Goal: Task Accomplishment & Management: Complete application form

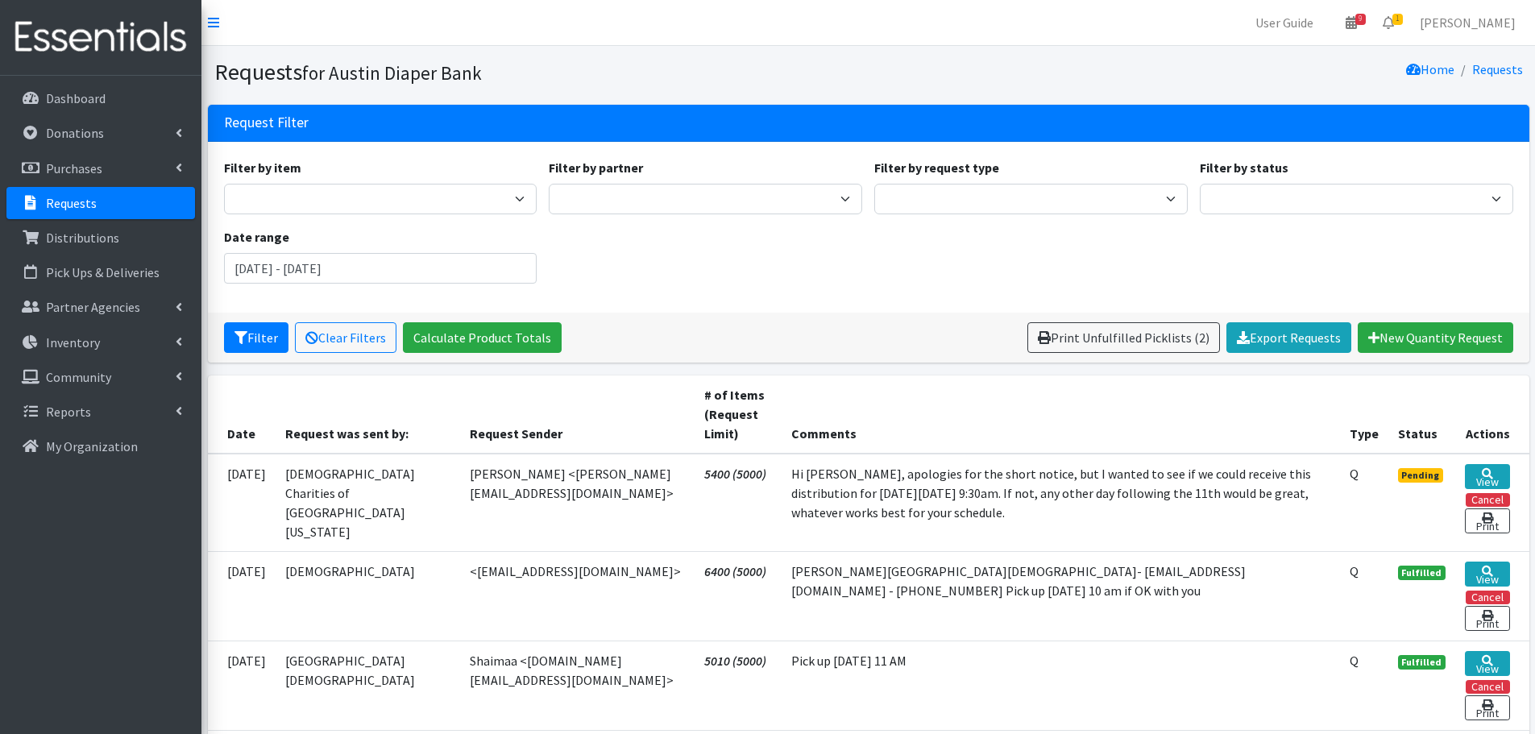
click at [66, 199] on p "Requests" at bounding box center [71, 203] width 51 height 16
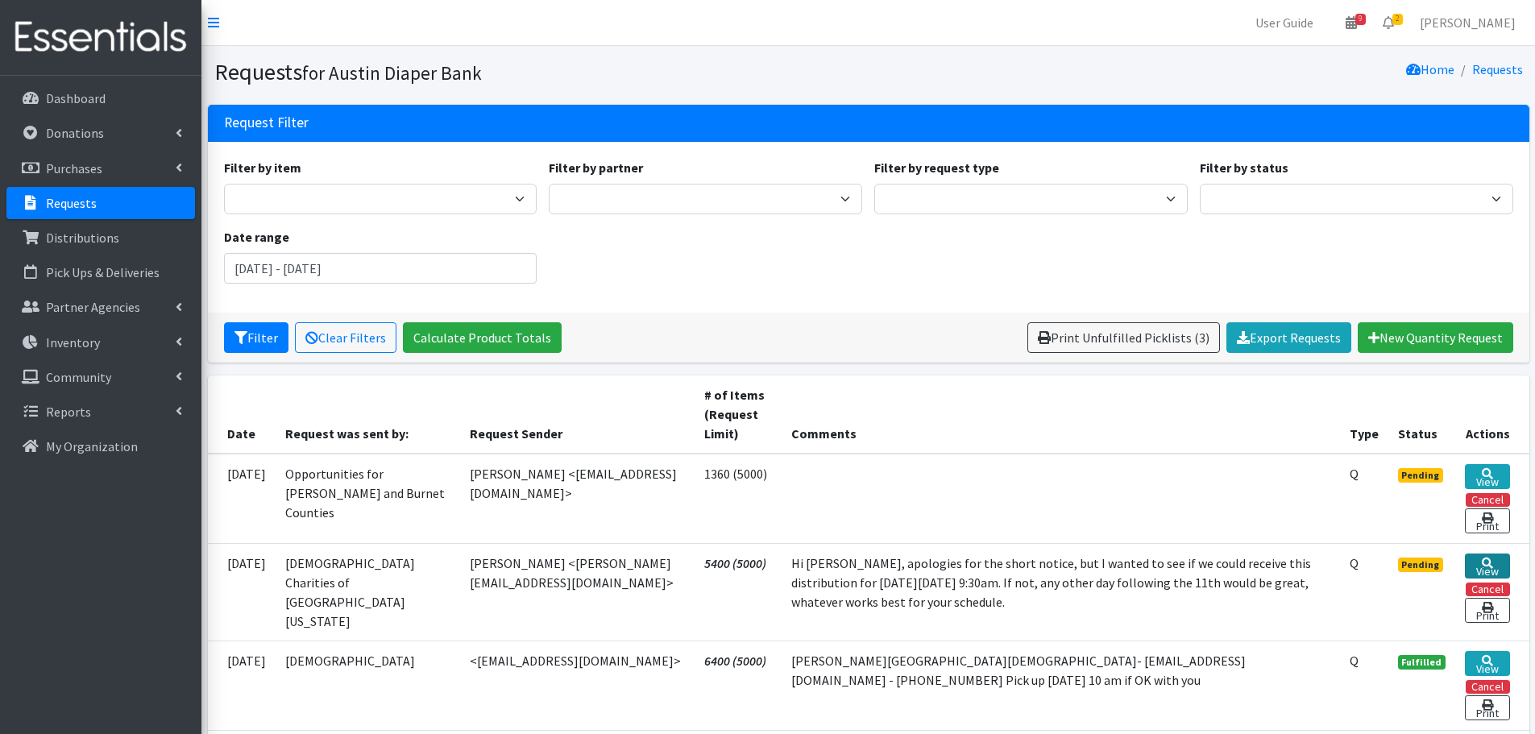
click at [1479, 564] on link "View" at bounding box center [1486, 565] width 44 height 25
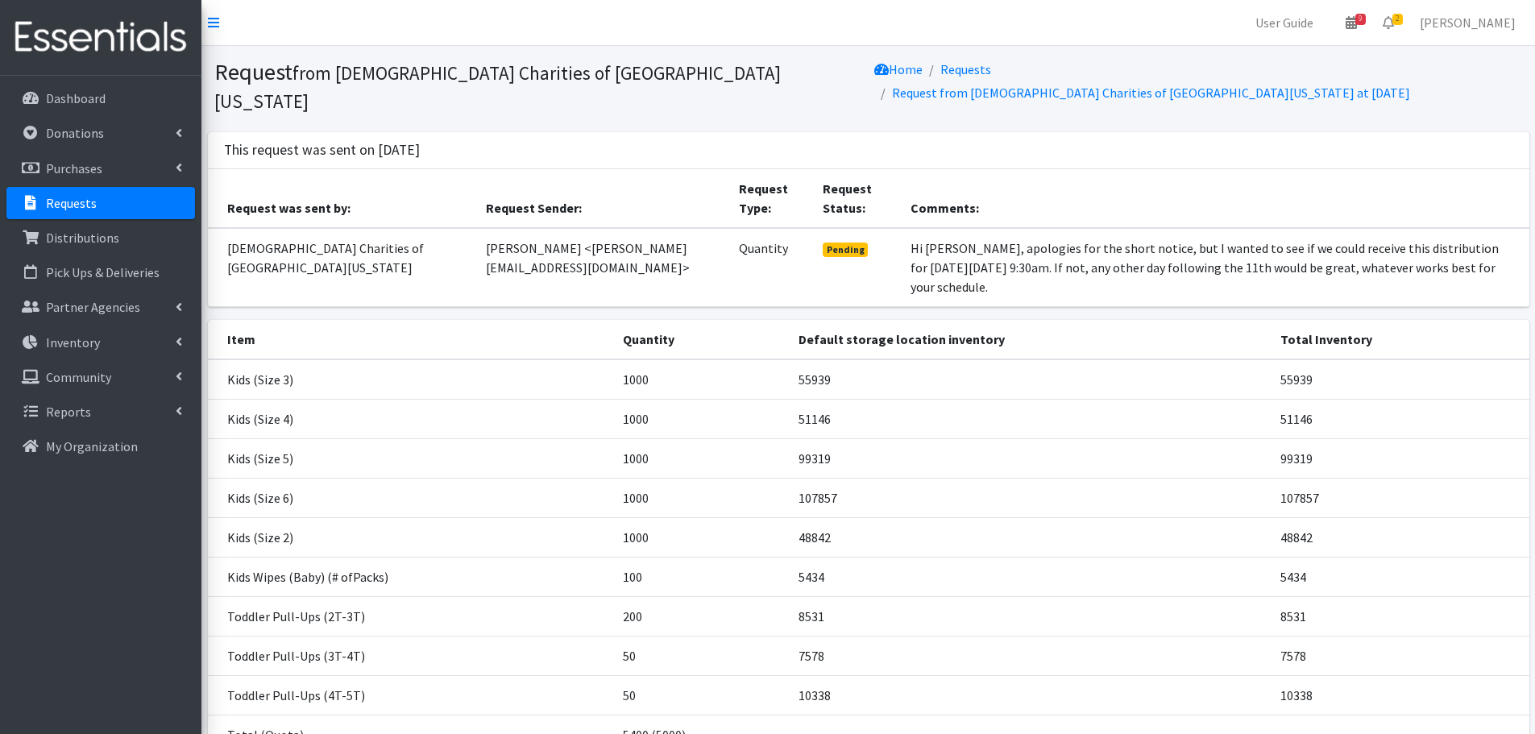
scroll to position [81, 0]
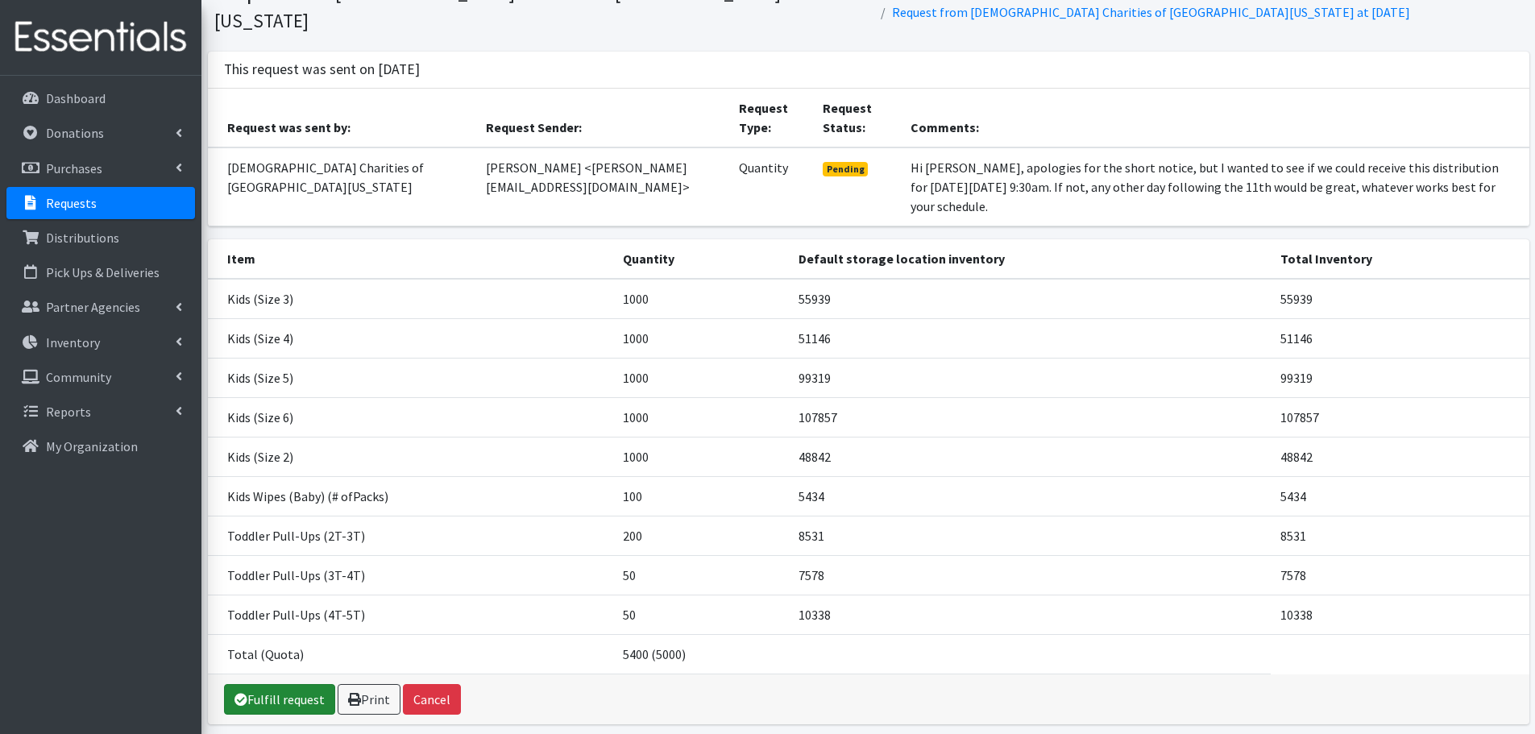
click at [281, 684] on link "Fulfill request" at bounding box center [279, 699] width 111 height 31
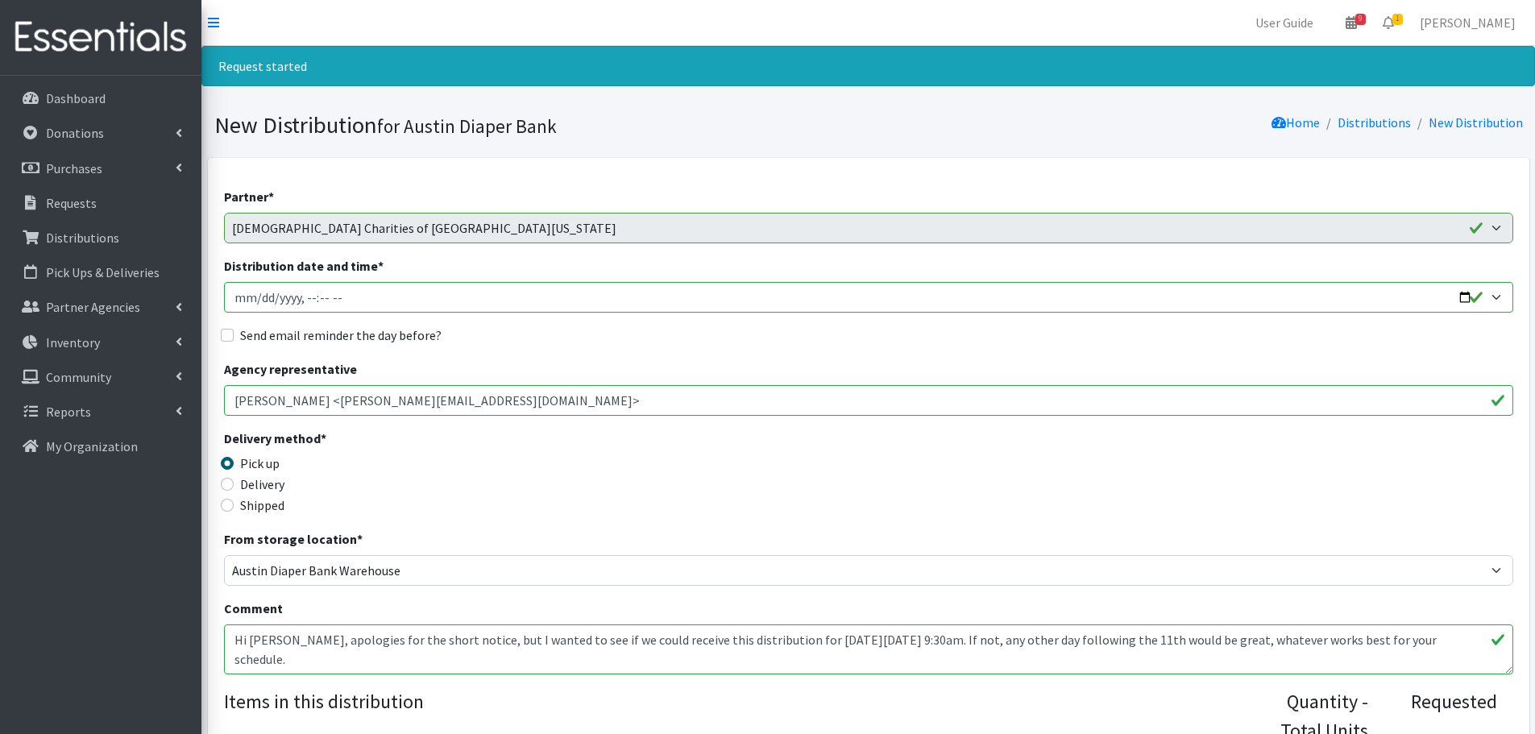
click at [1468, 297] on input "Distribution date and time *" at bounding box center [868, 297] width 1289 height 31
type input "2025-09-11T09:30"
click at [614, 450] on div "Delivery method * Pick up Delivery Shipped Shipping cost" at bounding box center [868, 479] width 1289 height 101
click at [226, 334] on input "Send email reminder the day before?" at bounding box center [227, 335] width 13 height 13
checkbox input "true"
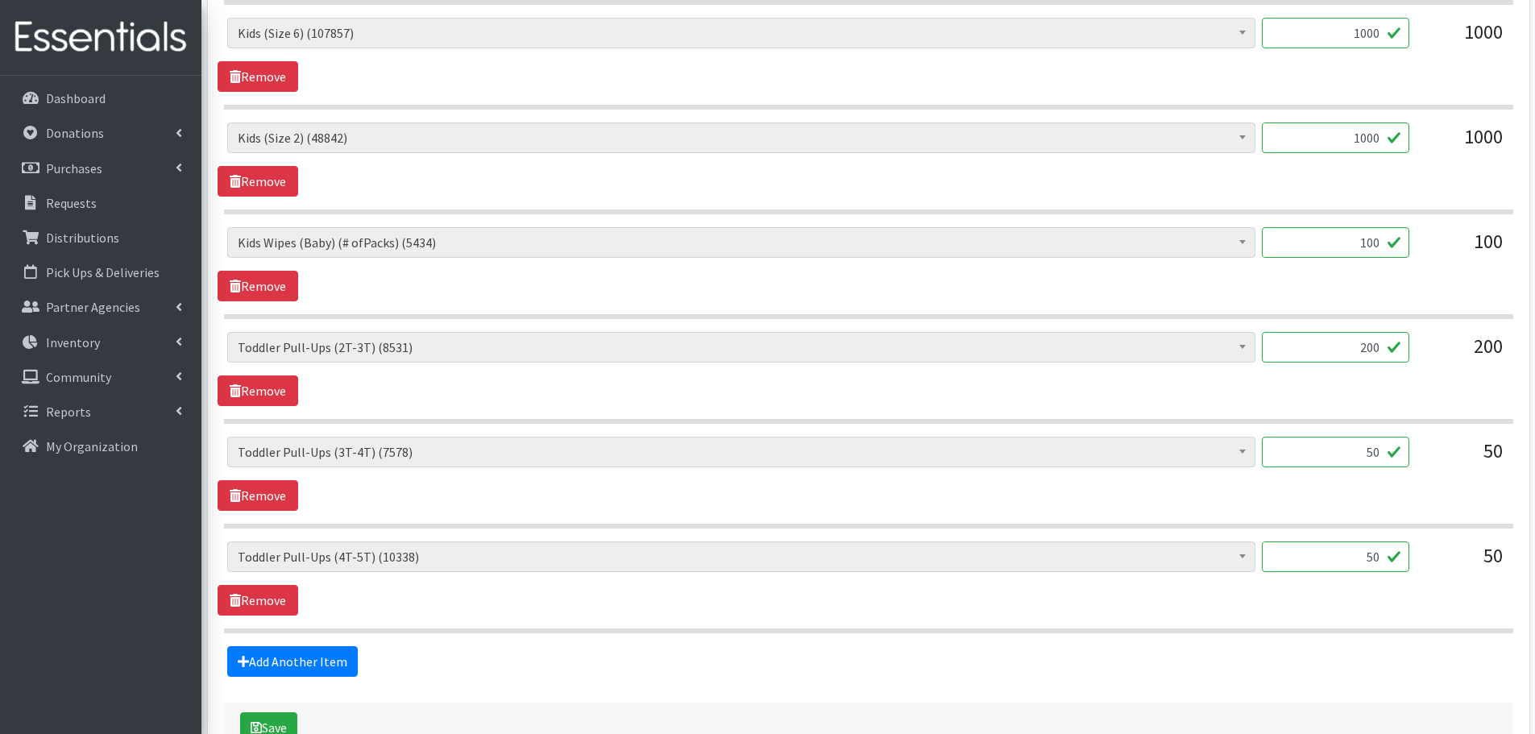
scroll to position [1128, 0]
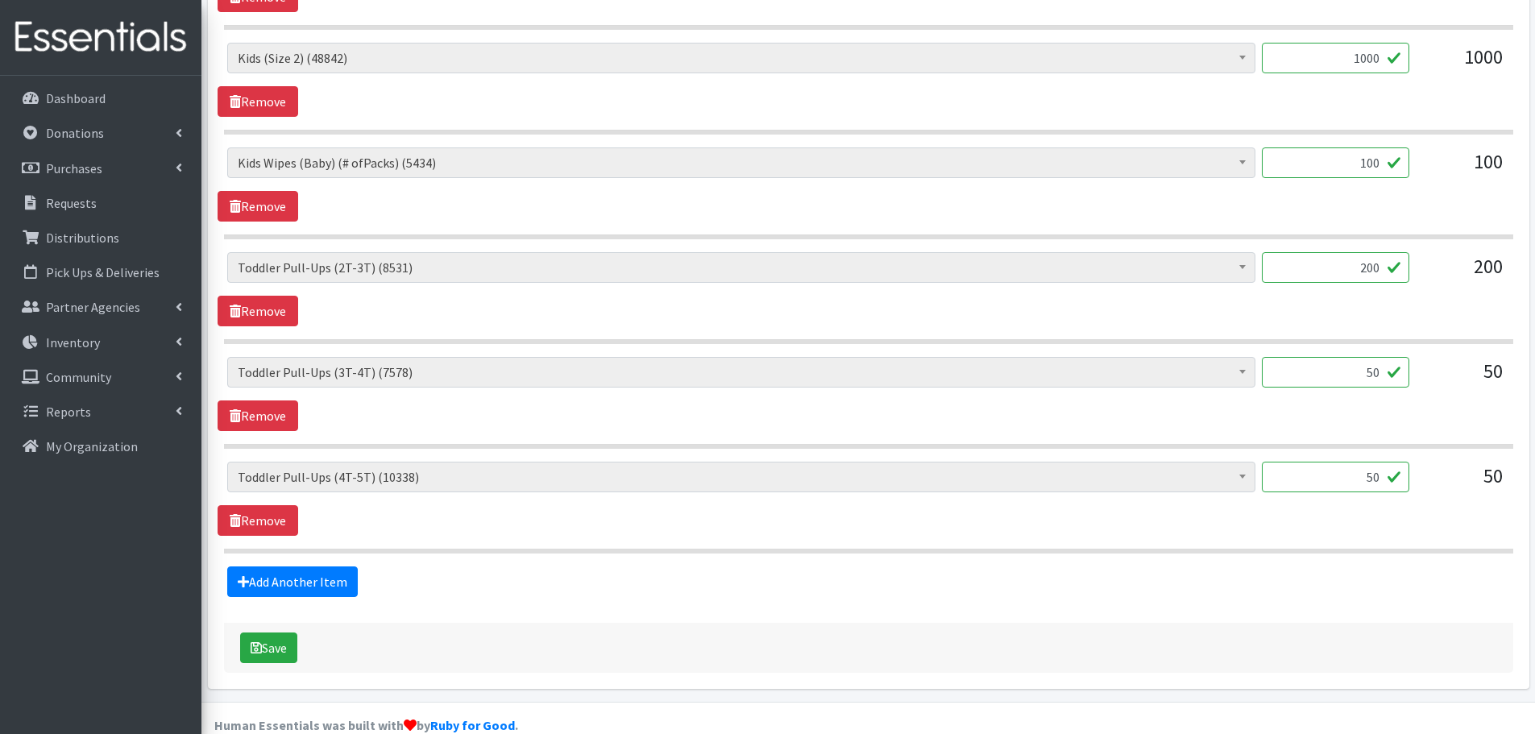
drag, startPoint x: 1340, startPoint y: 260, endPoint x: 1468, endPoint y: 259, distance: 128.1
click at [1468, 259] on div "Baby Formula (531) Kids (Newborn) (14185) Kids (Preemie) (385) Kids (Size 1) (6…" at bounding box center [868, 273] width 1282 height 43
type input "100"
drag, startPoint x: 1359, startPoint y: 378, endPoint x: 1402, endPoint y: 378, distance: 42.7
click at [1402, 378] on input "50" at bounding box center [1334, 372] width 147 height 31
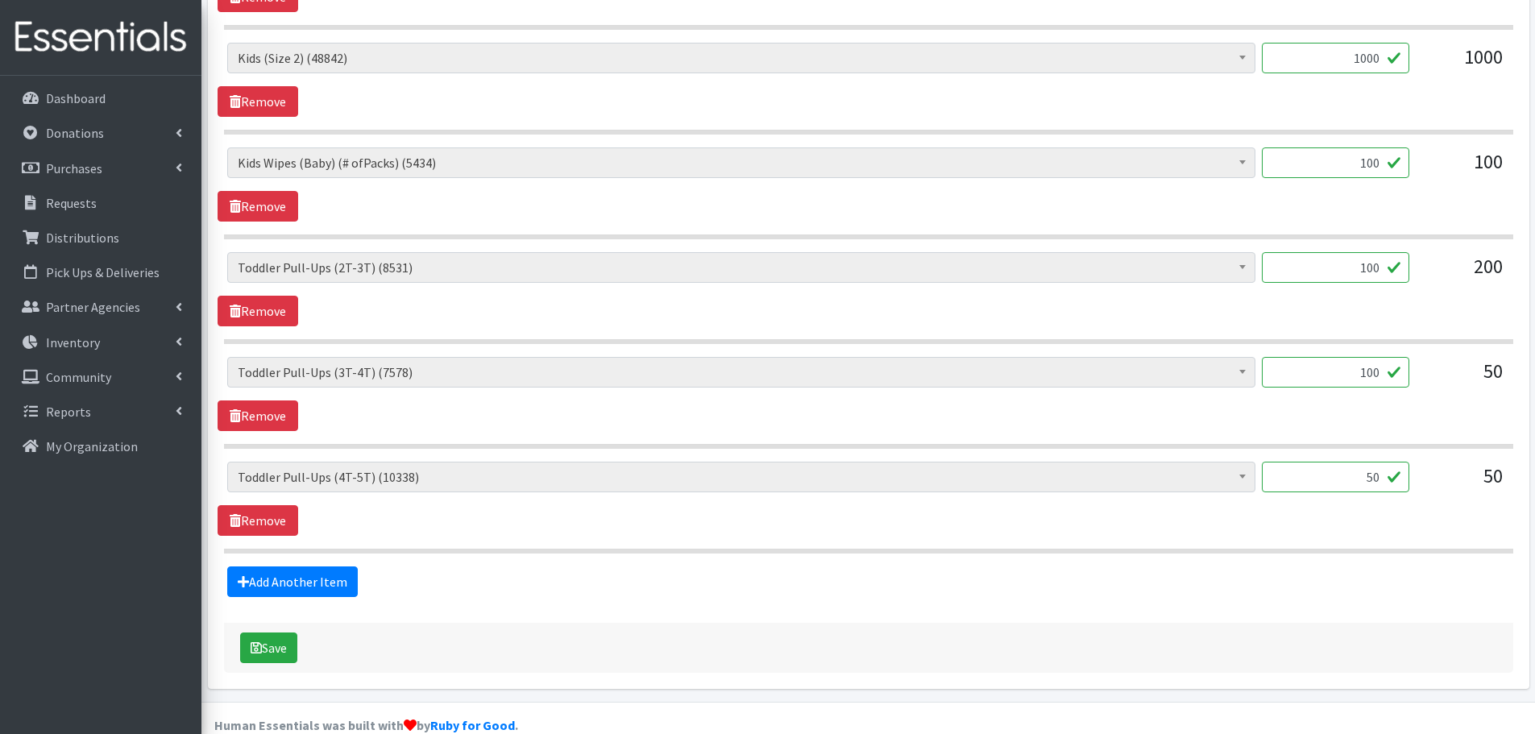
drag, startPoint x: 1340, startPoint y: 367, endPoint x: 1434, endPoint y: 386, distance: 95.3
click at [1434, 386] on div "Baby Formula (531) Kids (Newborn) (14185) Kids (Preemie) (385) Kids (Size 1) (6…" at bounding box center [868, 378] width 1282 height 43
type input "50"
click at [1434, 386] on div "50" at bounding box center [1462, 378] width 81 height 43
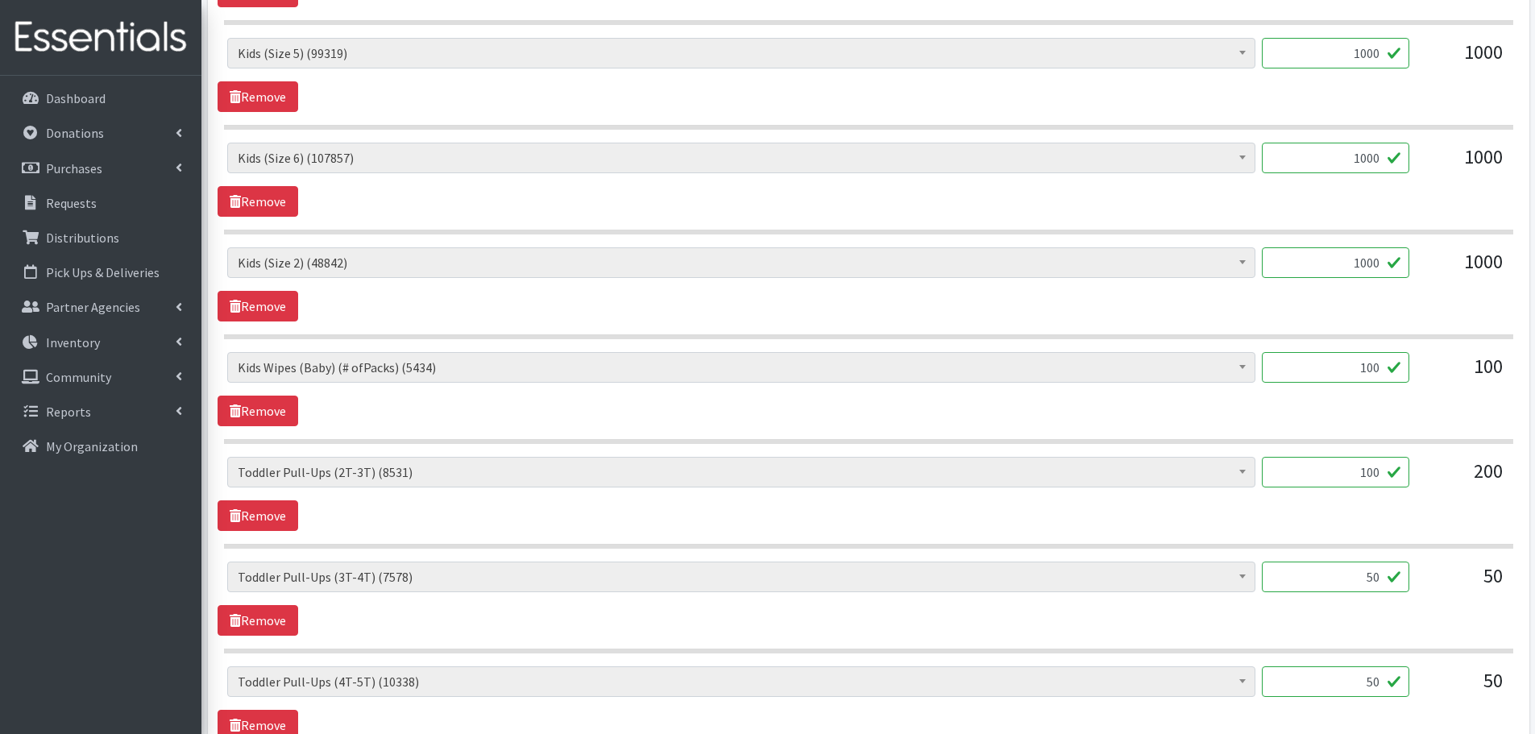
scroll to position [1156, 0]
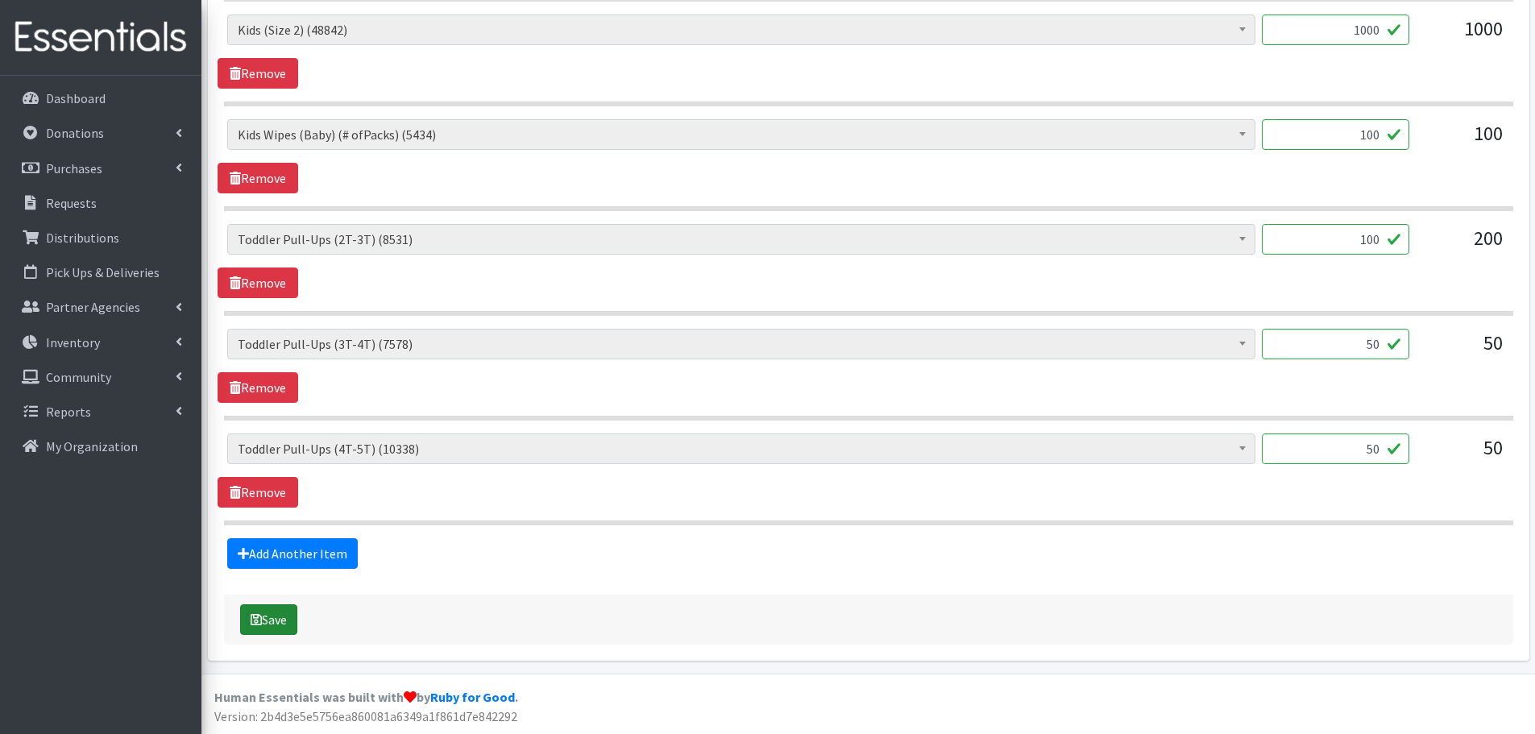
click at [281, 616] on button "Save" at bounding box center [268, 619] width 57 height 31
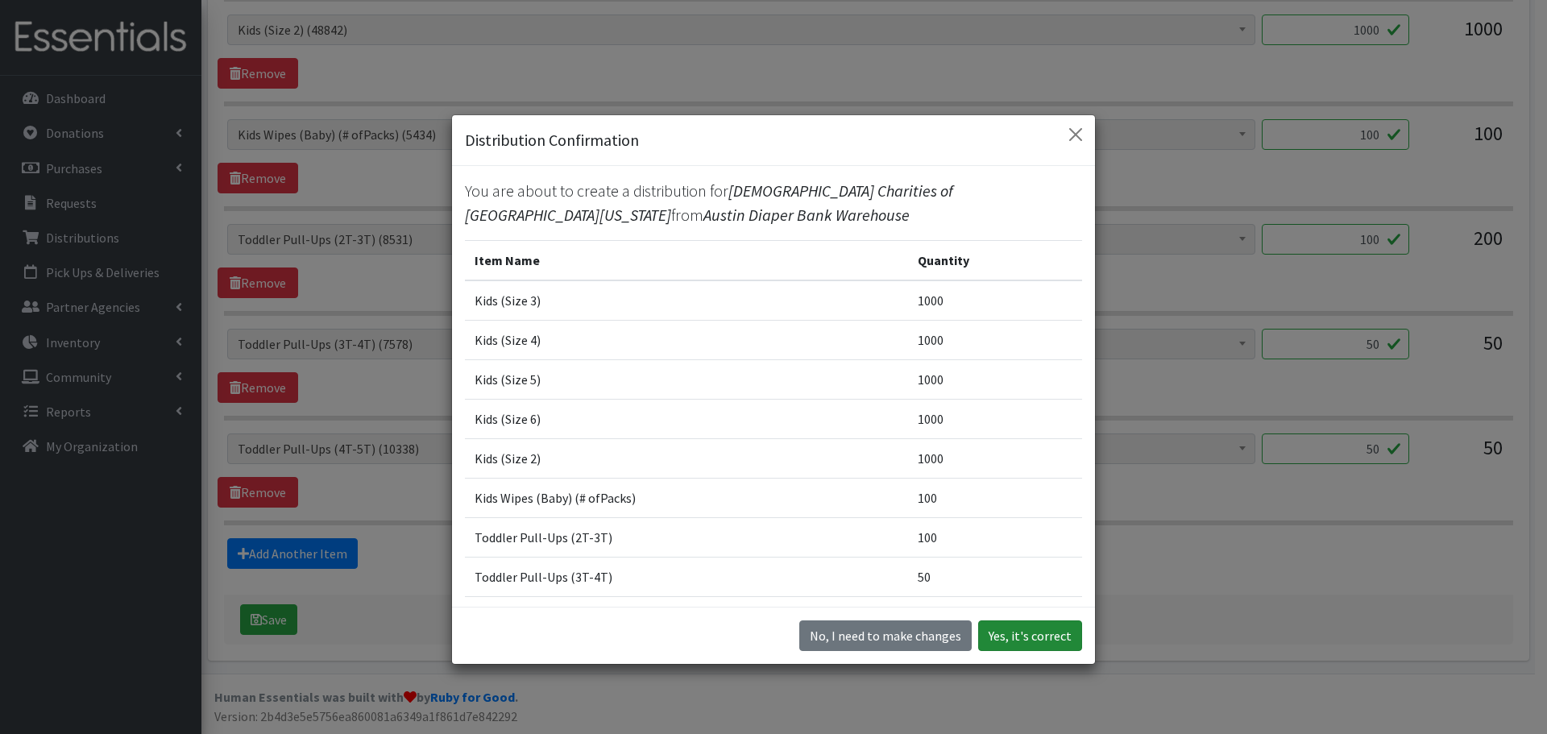
click at [1035, 628] on button "Yes, it's correct" at bounding box center [1030, 635] width 104 height 31
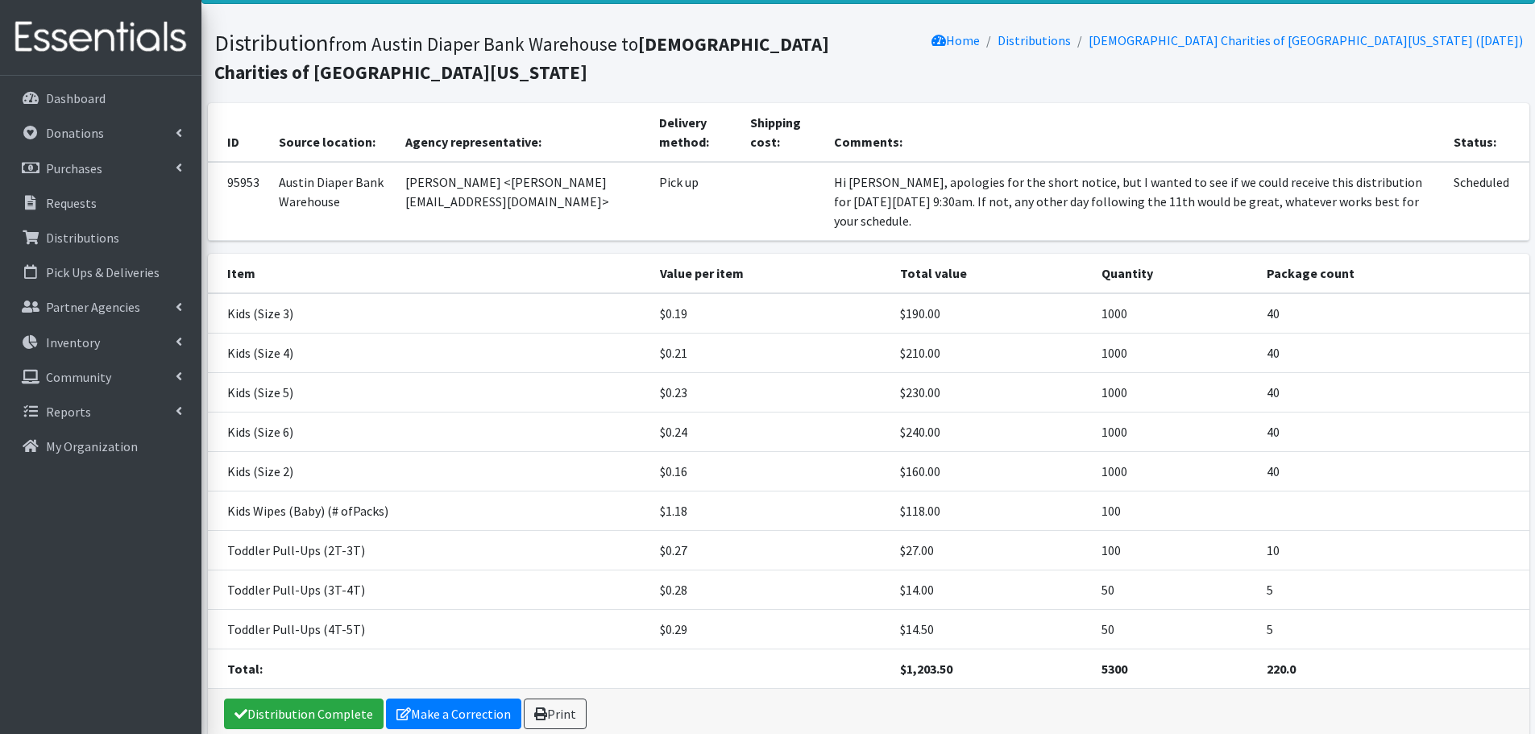
scroll to position [160, 0]
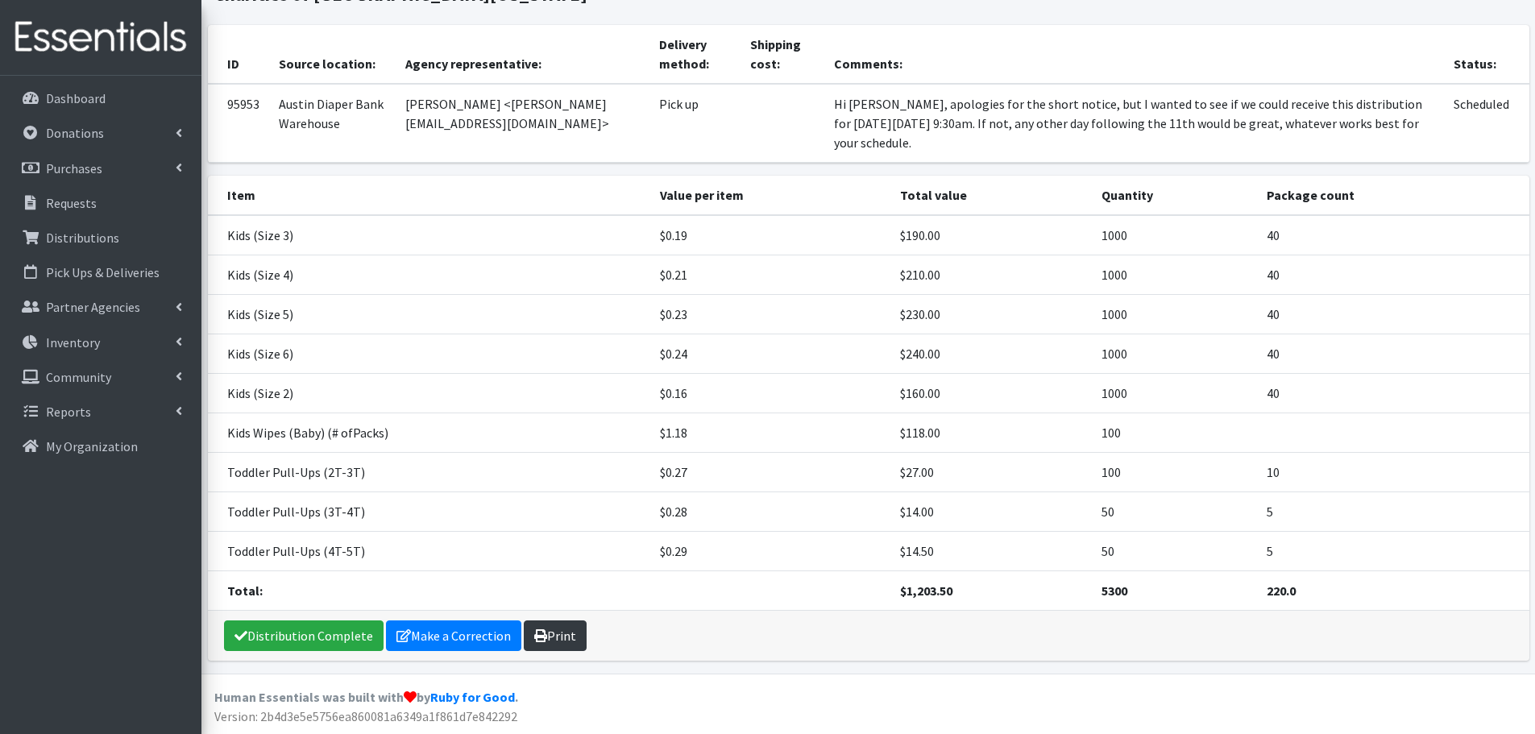
click at [566, 632] on link "Print" at bounding box center [555, 635] width 63 height 31
click at [102, 213] on link "Requests" at bounding box center [100, 203] width 188 height 32
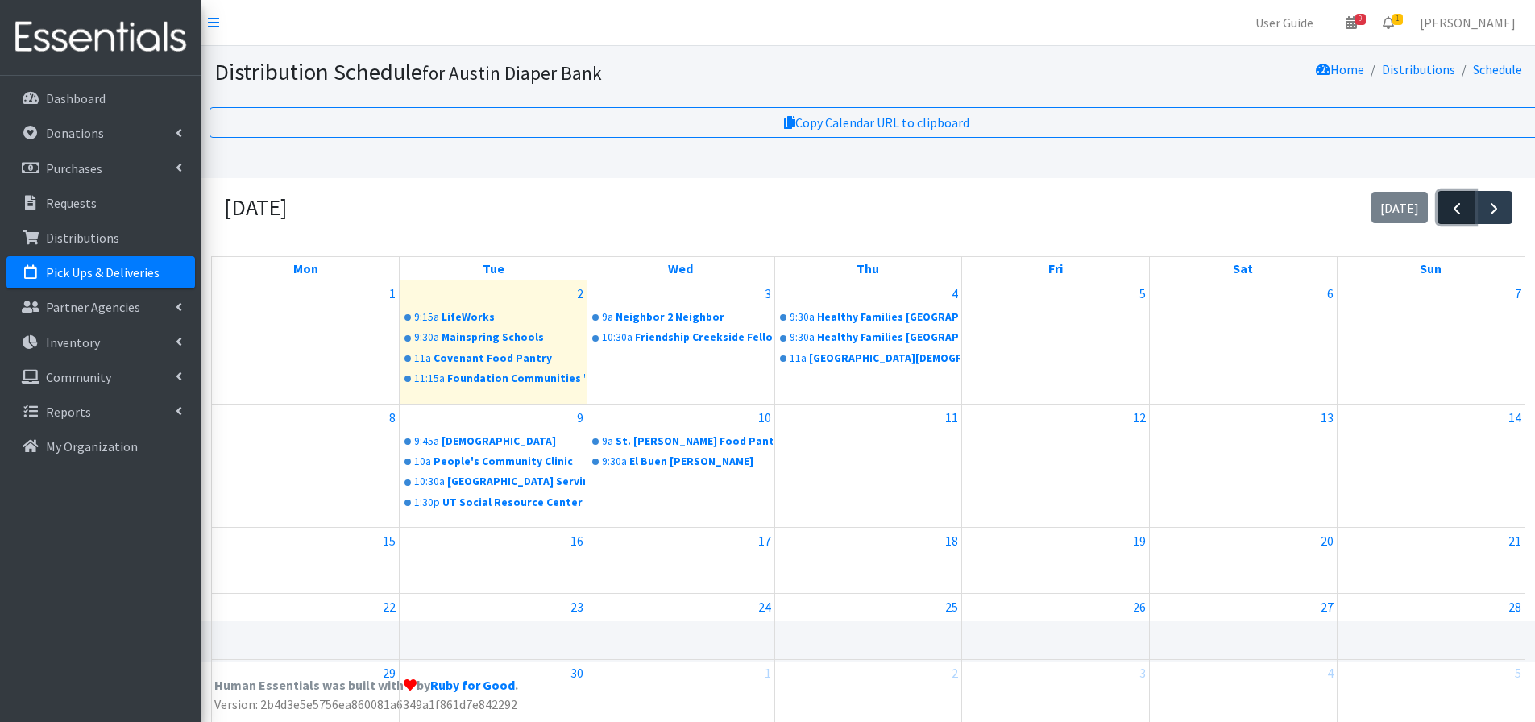
click at [1453, 206] on span "button" at bounding box center [1456, 208] width 19 height 19
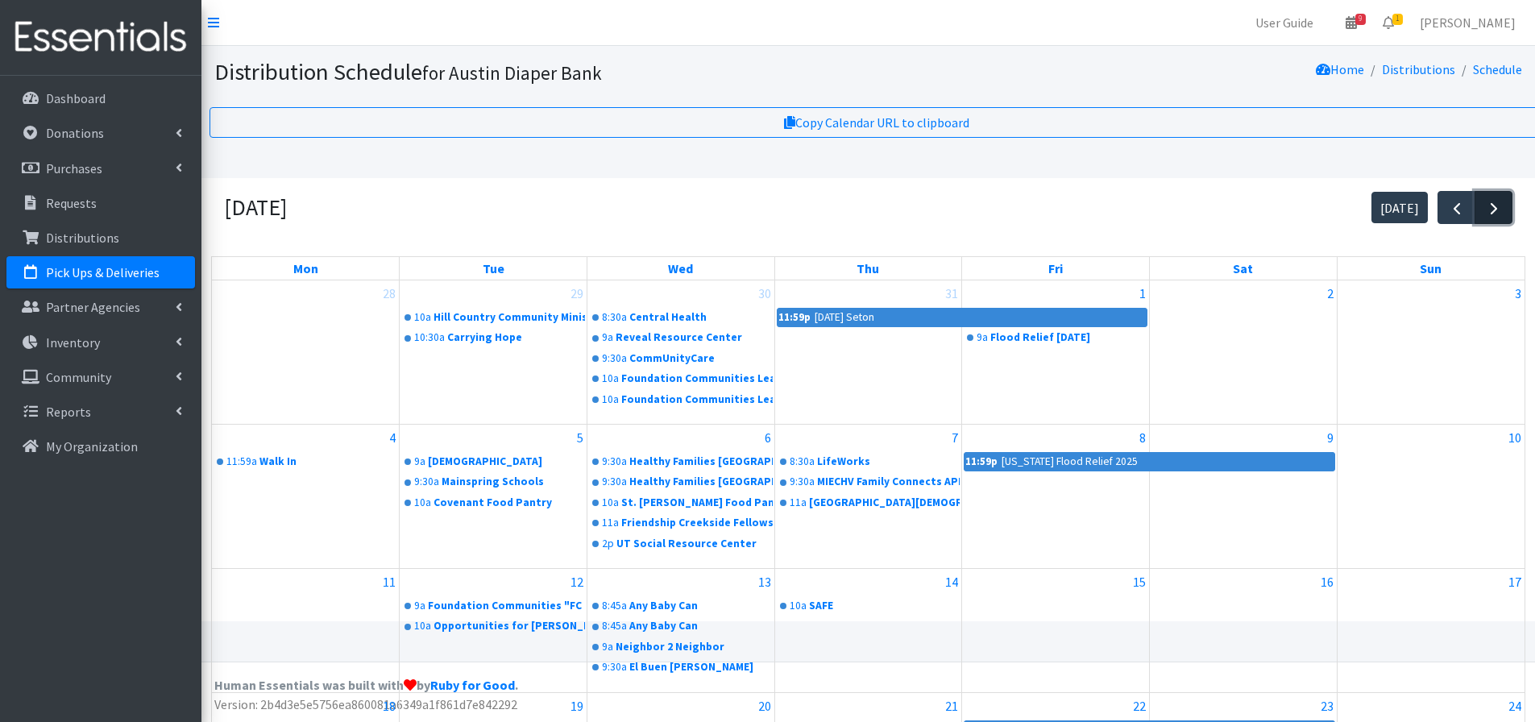
click at [1493, 205] on span "button" at bounding box center [1493, 208] width 19 height 19
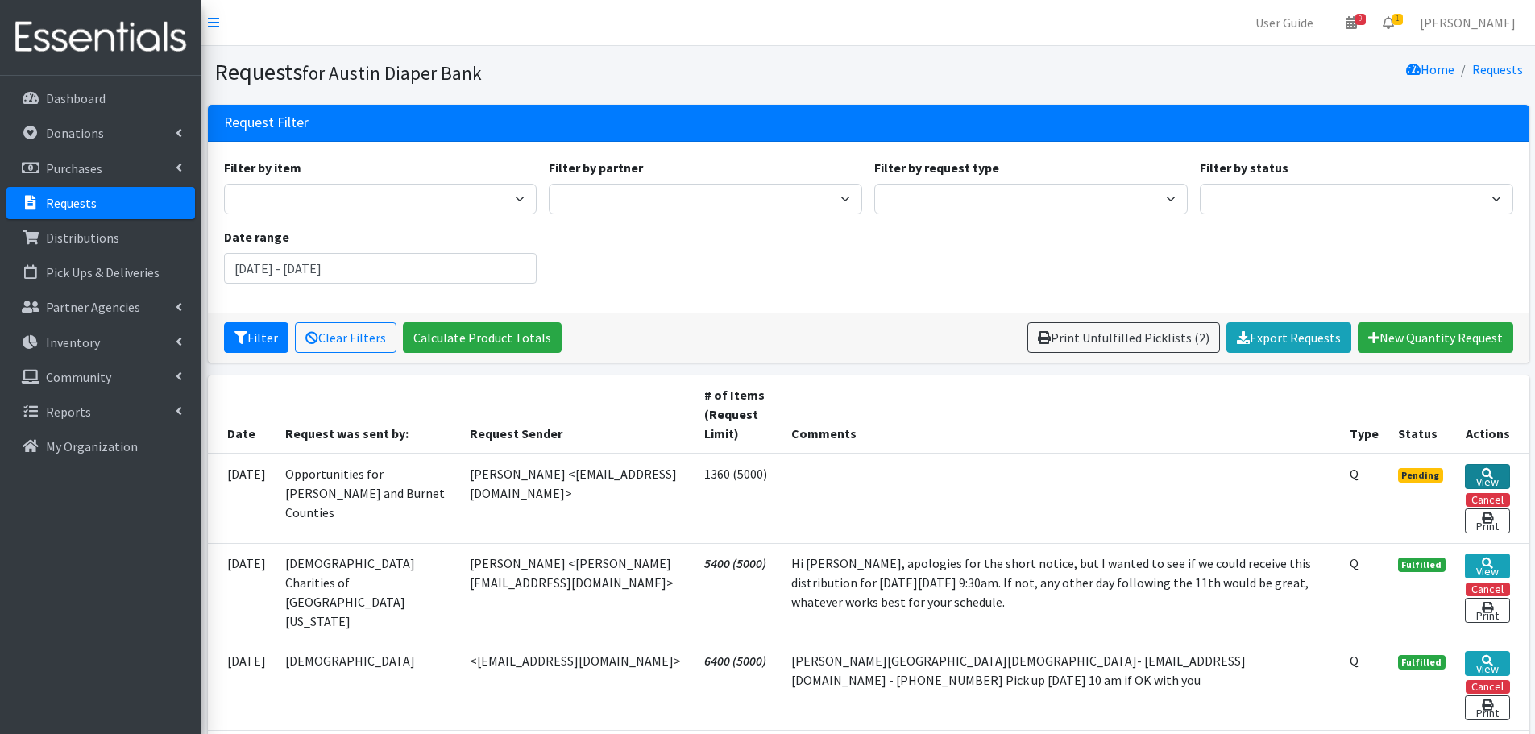
click at [1489, 474] on link "View" at bounding box center [1486, 476] width 44 height 25
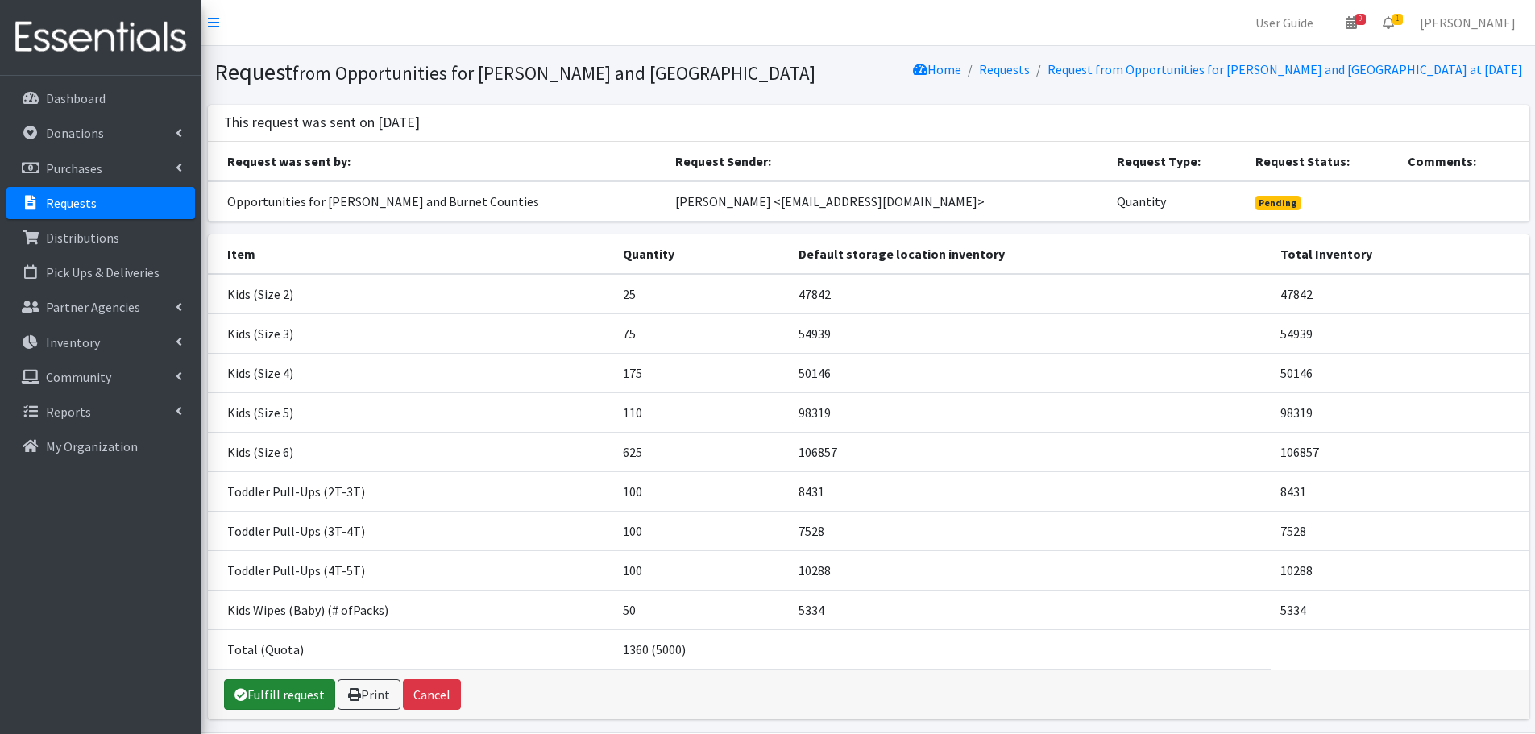
click at [276, 698] on link "Fulfill request" at bounding box center [279, 694] width 111 height 31
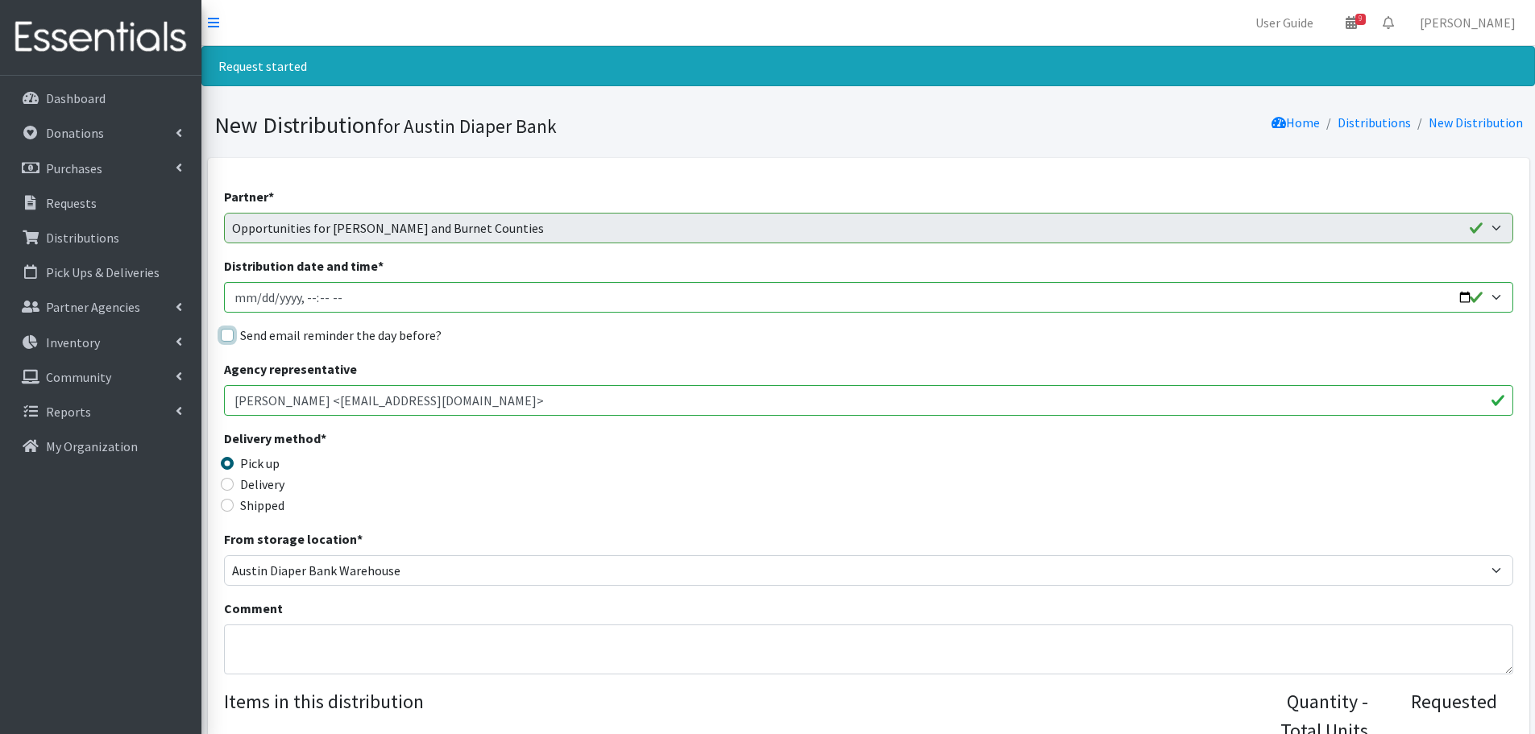
click at [222, 329] on input "Send email reminder the day before?" at bounding box center [227, 335] width 13 height 13
checkbox input "true"
click at [1467, 296] on input "Distribution date and time *" at bounding box center [868, 297] width 1289 height 31
type input "[DATE]T10:00"
click at [665, 452] on div "Delivery method * Pick up Delivery Shipped Shipping cost" at bounding box center [868, 479] width 1289 height 101
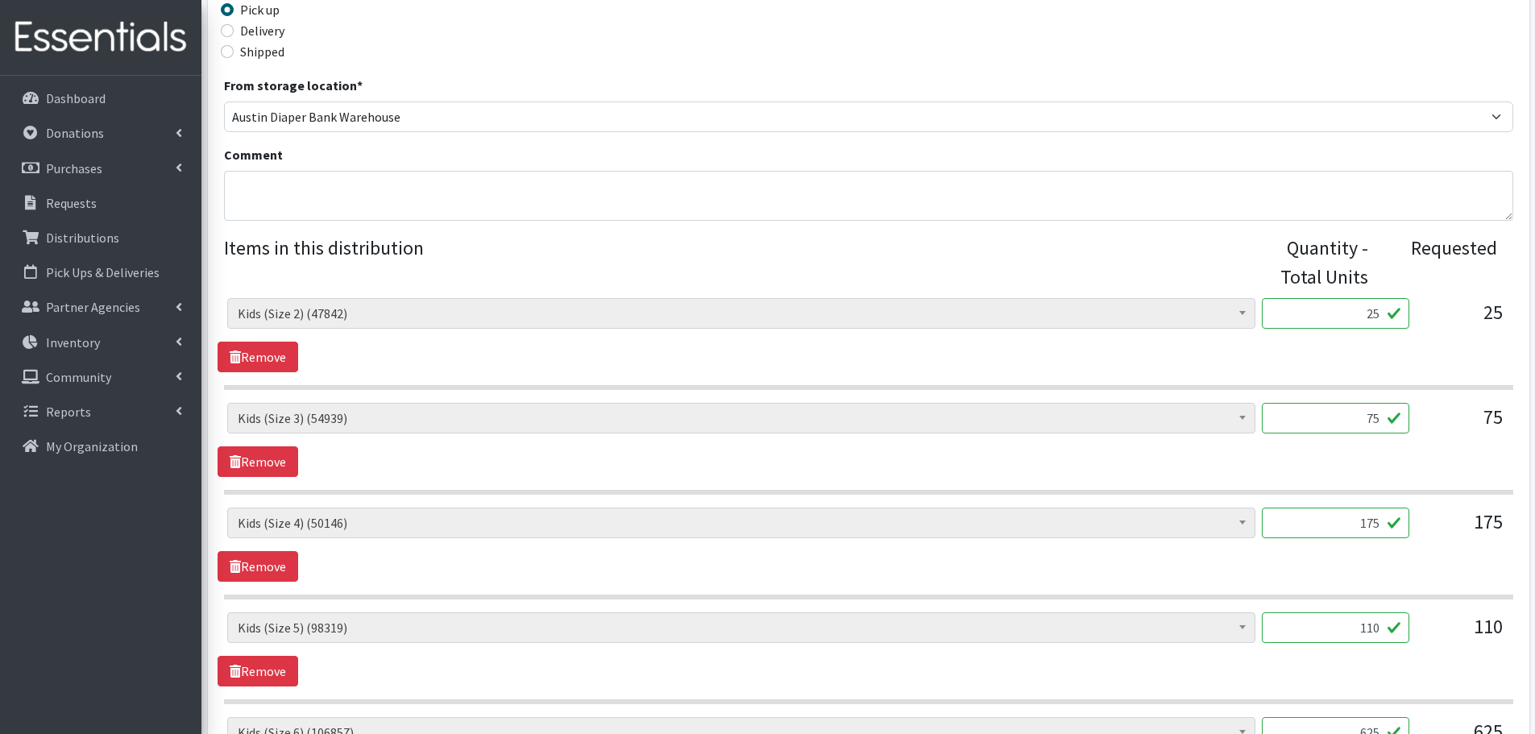
scroll to position [483, 0]
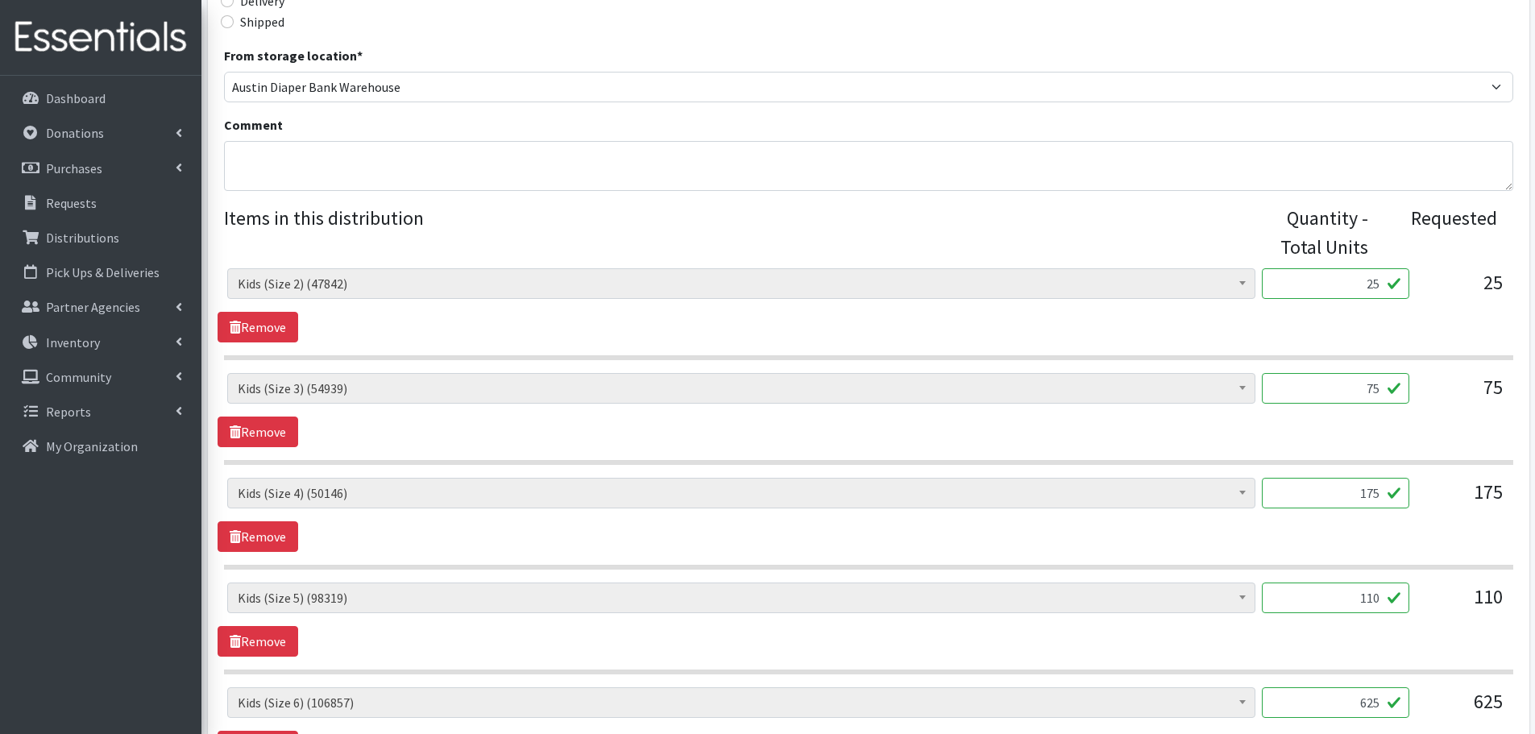
drag, startPoint x: 1344, startPoint y: 593, endPoint x: 1401, endPoint y: 601, distance: 57.8
click at [1401, 601] on input "110" at bounding box center [1334, 597] width 147 height 31
type input "125"
click at [1435, 648] on div "Baby Formula (531) Kids (Newborn) (14185) Kids (Preemie) (385) Kids (Size 1) (6…" at bounding box center [867, 619] width 1301 height 74
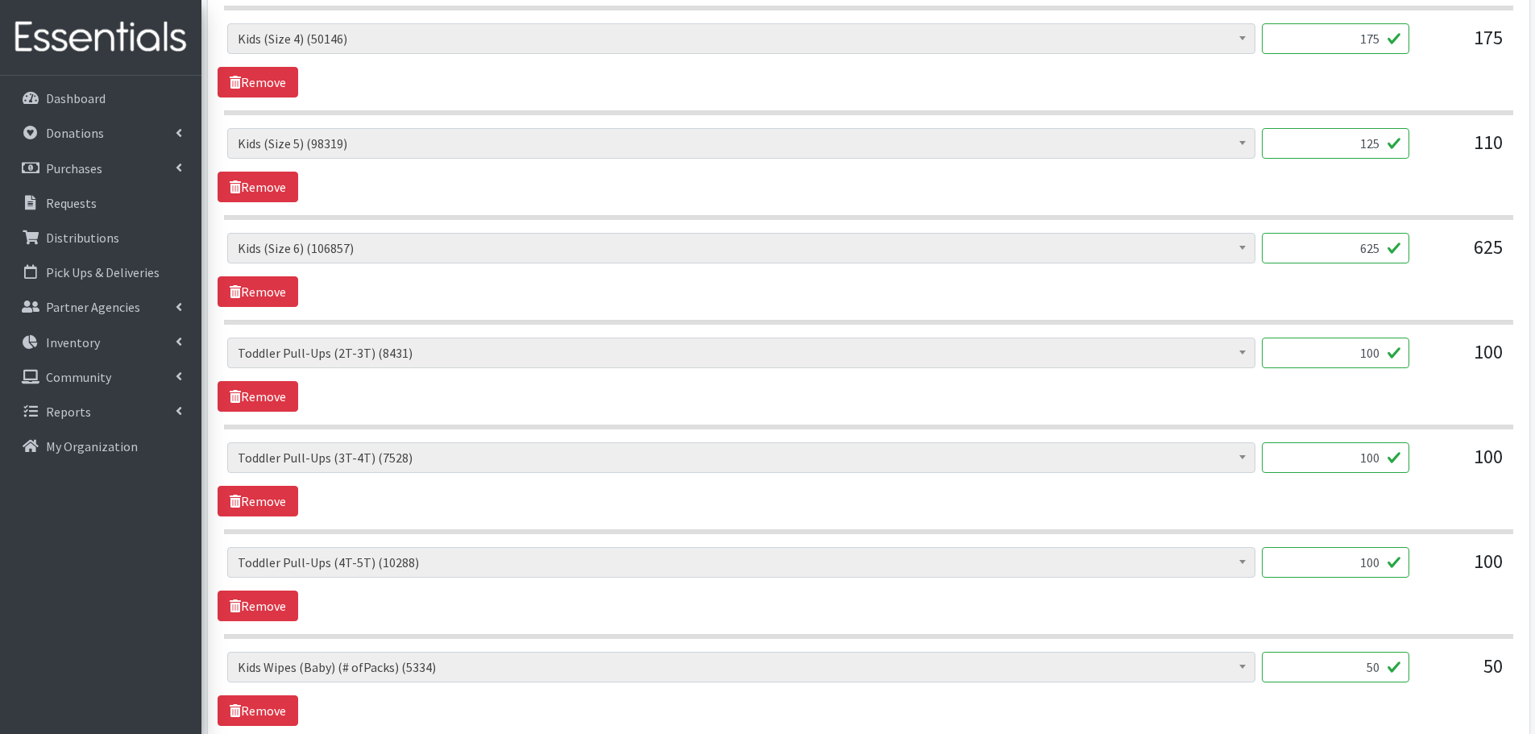
scroll to position [967, 0]
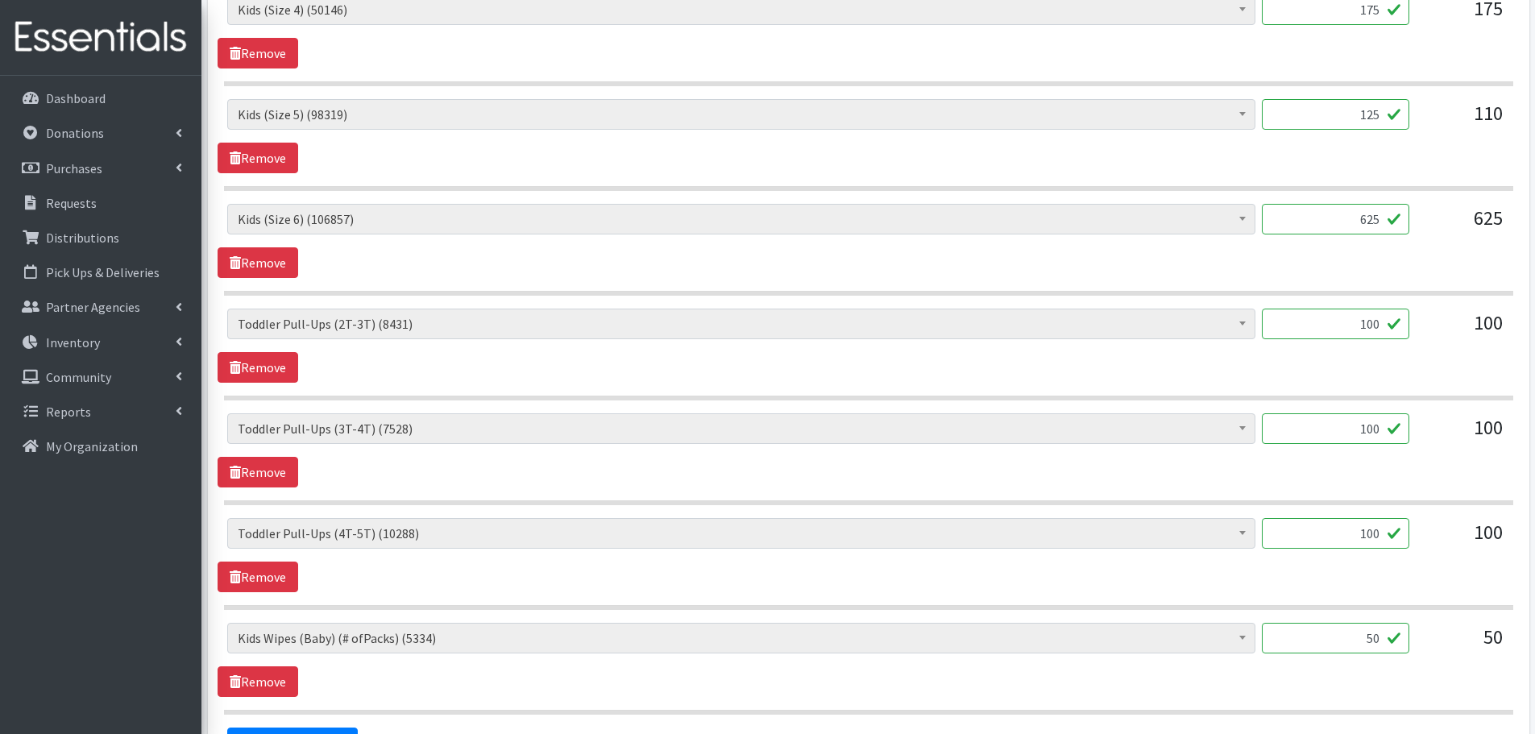
drag, startPoint x: 1369, startPoint y: 640, endPoint x: 1506, endPoint y: 654, distance: 137.6
click at [1506, 654] on div "Baby Formula (531) Kids (Newborn) (14185) Kids (Preemie) (385) Kids (Size 1) (6…" at bounding box center [868, 644] width 1282 height 43
type input "21"
click at [1448, 662] on div "50" at bounding box center [1462, 644] width 81 height 43
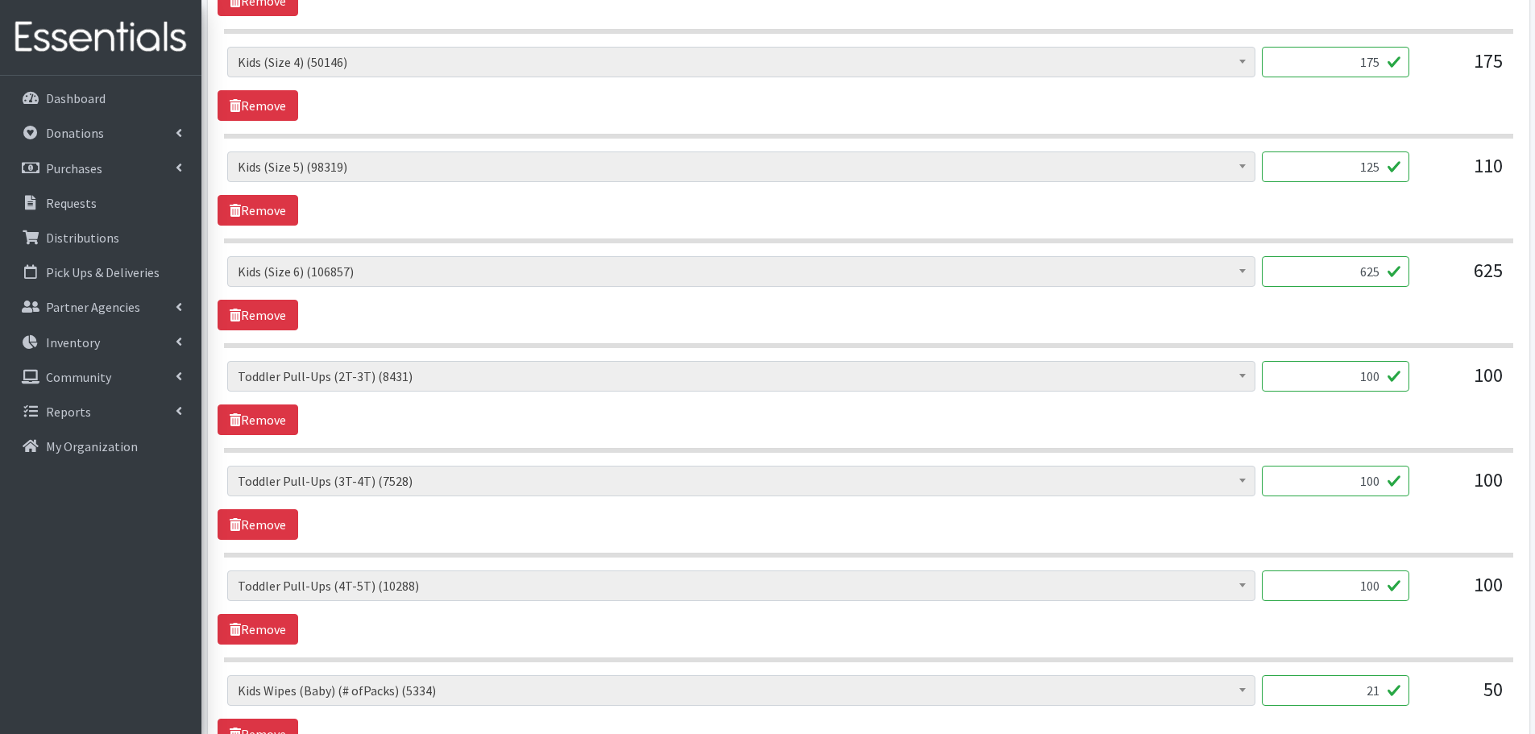
scroll to position [1156, 0]
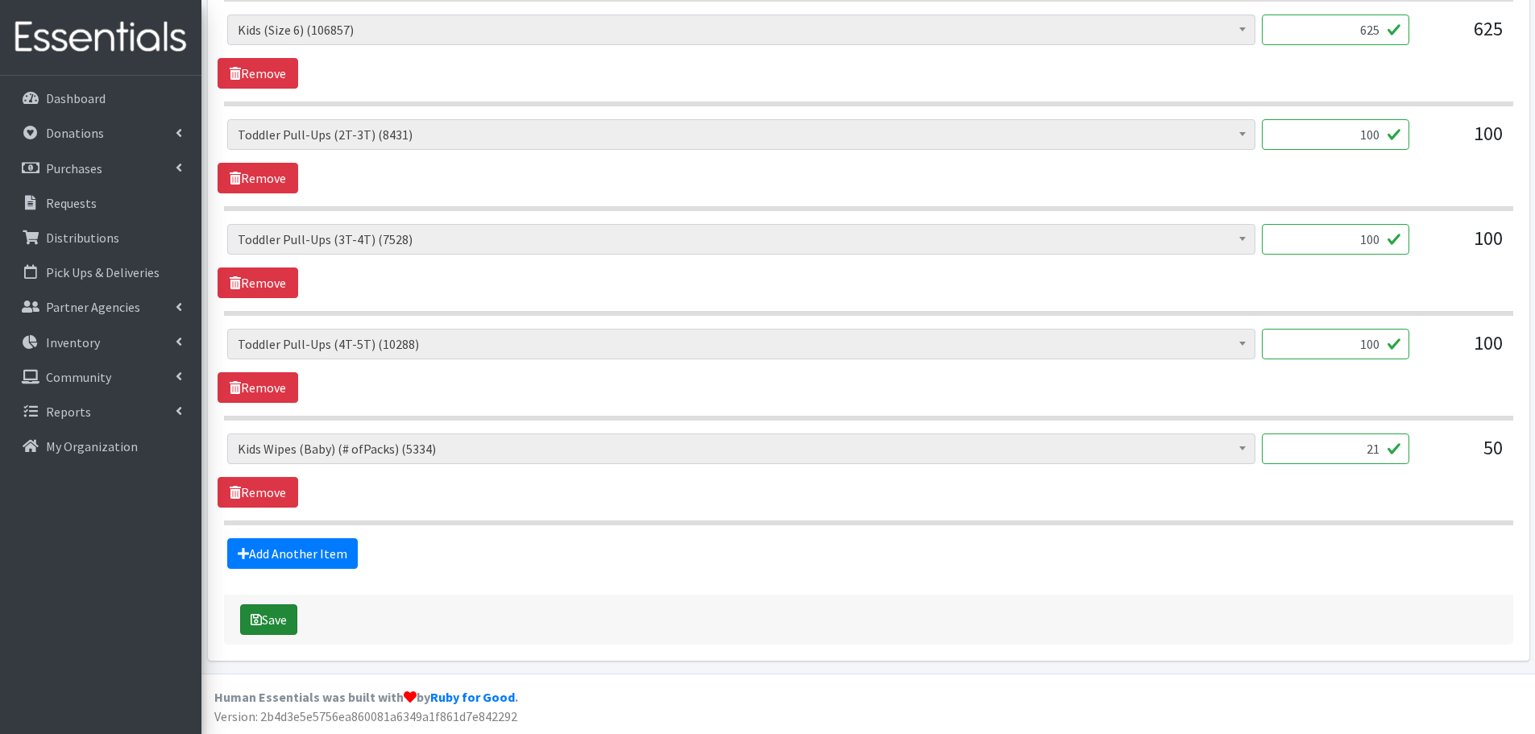
click at [280, 621] on button "Save" at bounding box center [268, 619] width 57 height 31
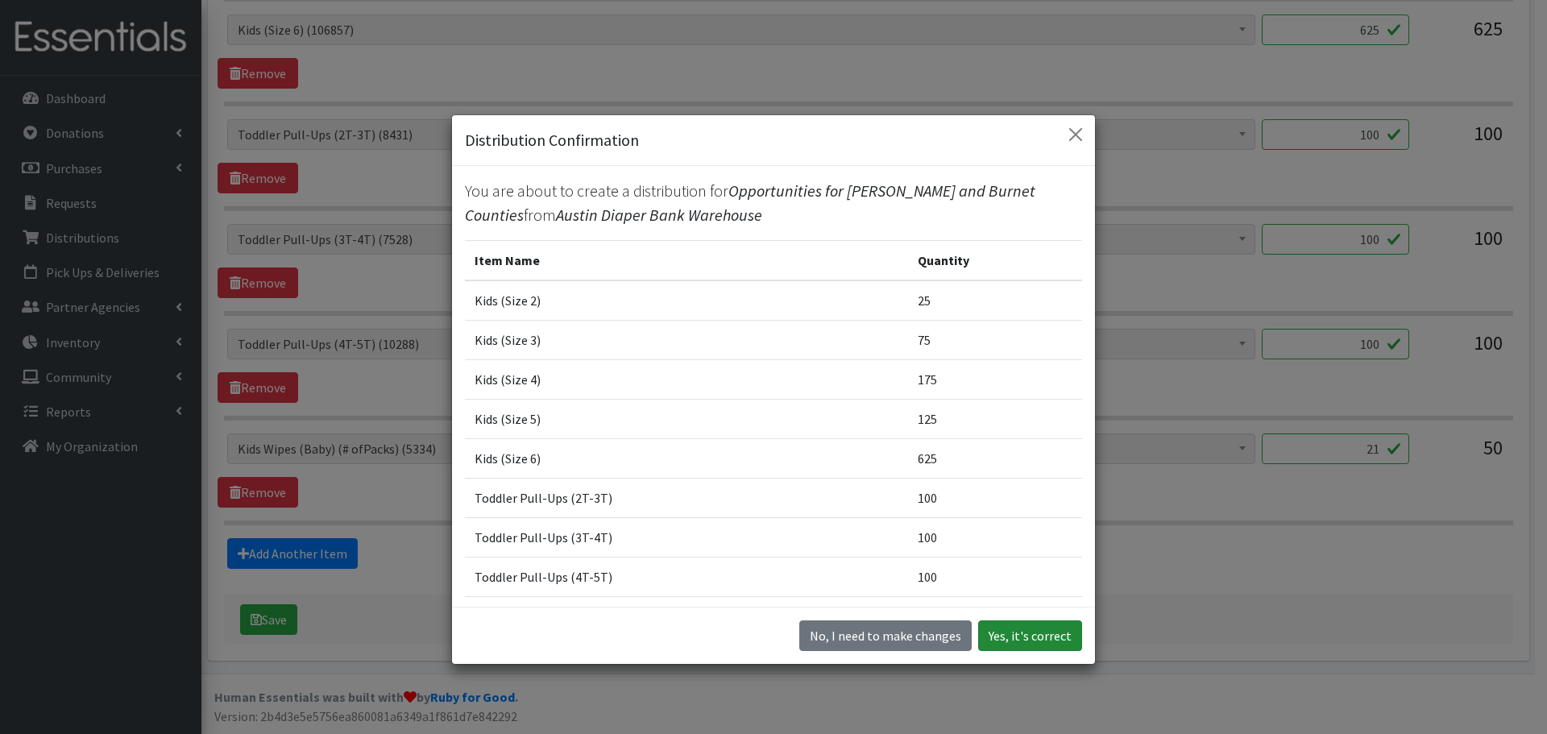
click at [1047, 642] on button "Yes, it's correct" at bounding box center [1030, 635] width 104 height 31
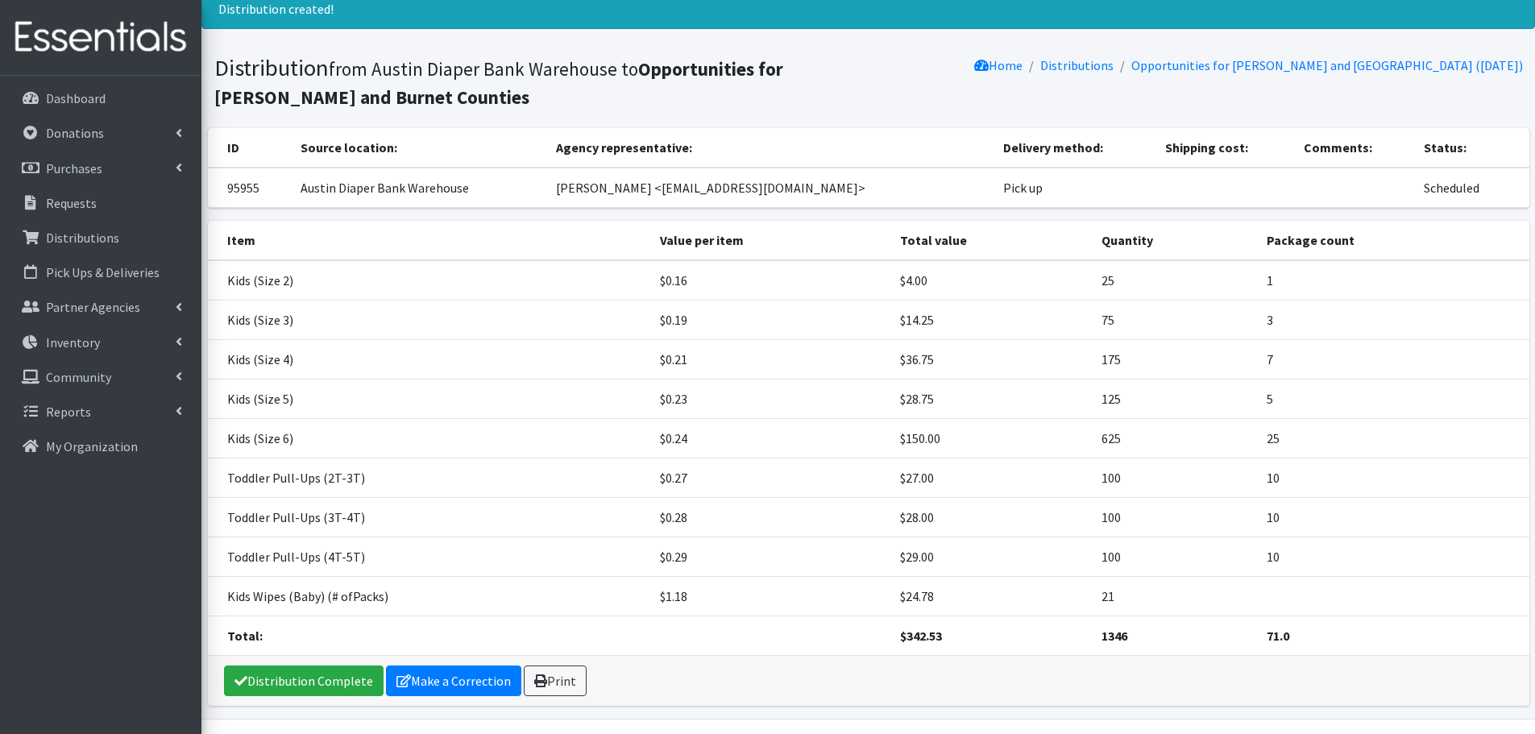
scroll to position [102, 0]
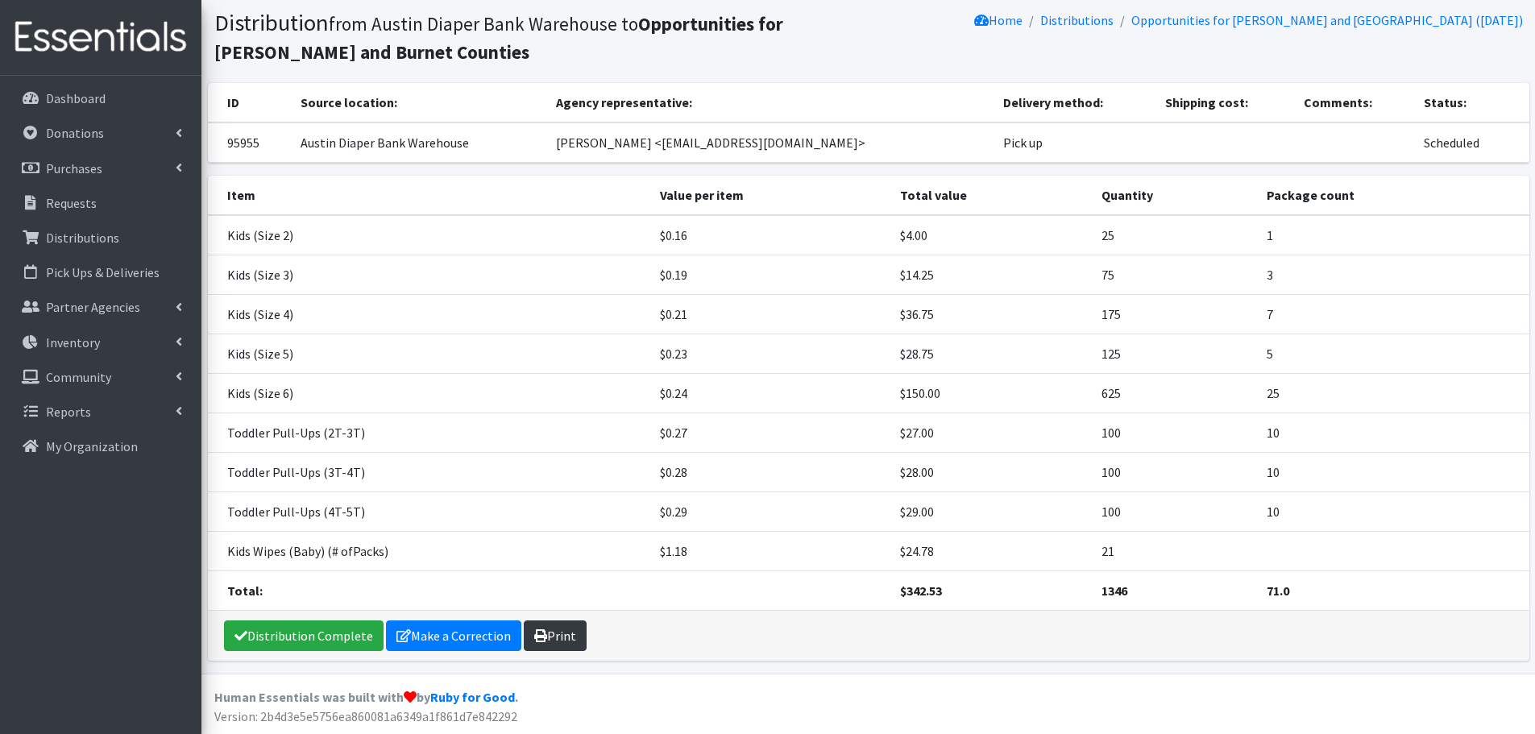
click at [566, 638] on link "Print" at bounding box center [555, 635] width 63 height 31
click at [39, 209] on icon at bounding box center [30, 203] width 21 height 14
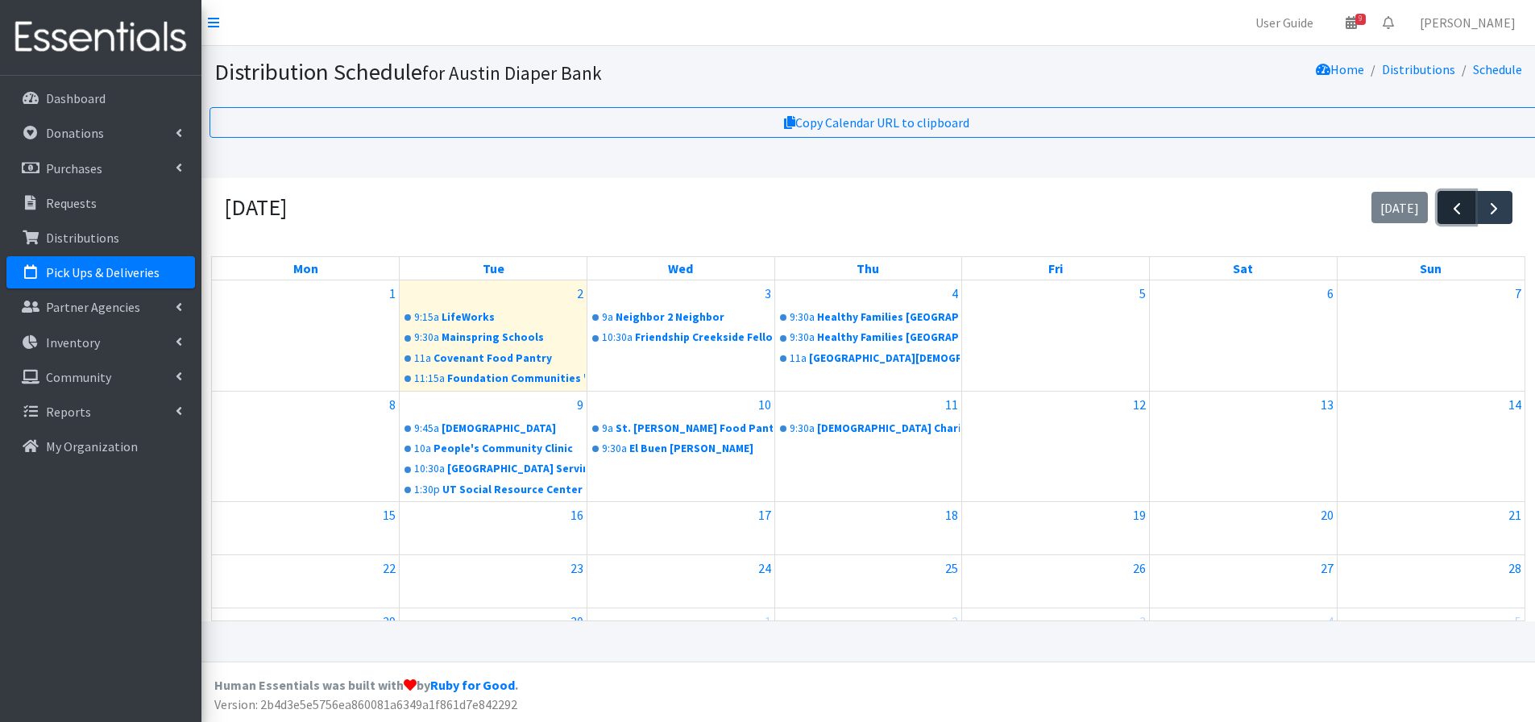
click at [1463, 212] on span "button" at bounding box center [1456, 208] width 19 height 19
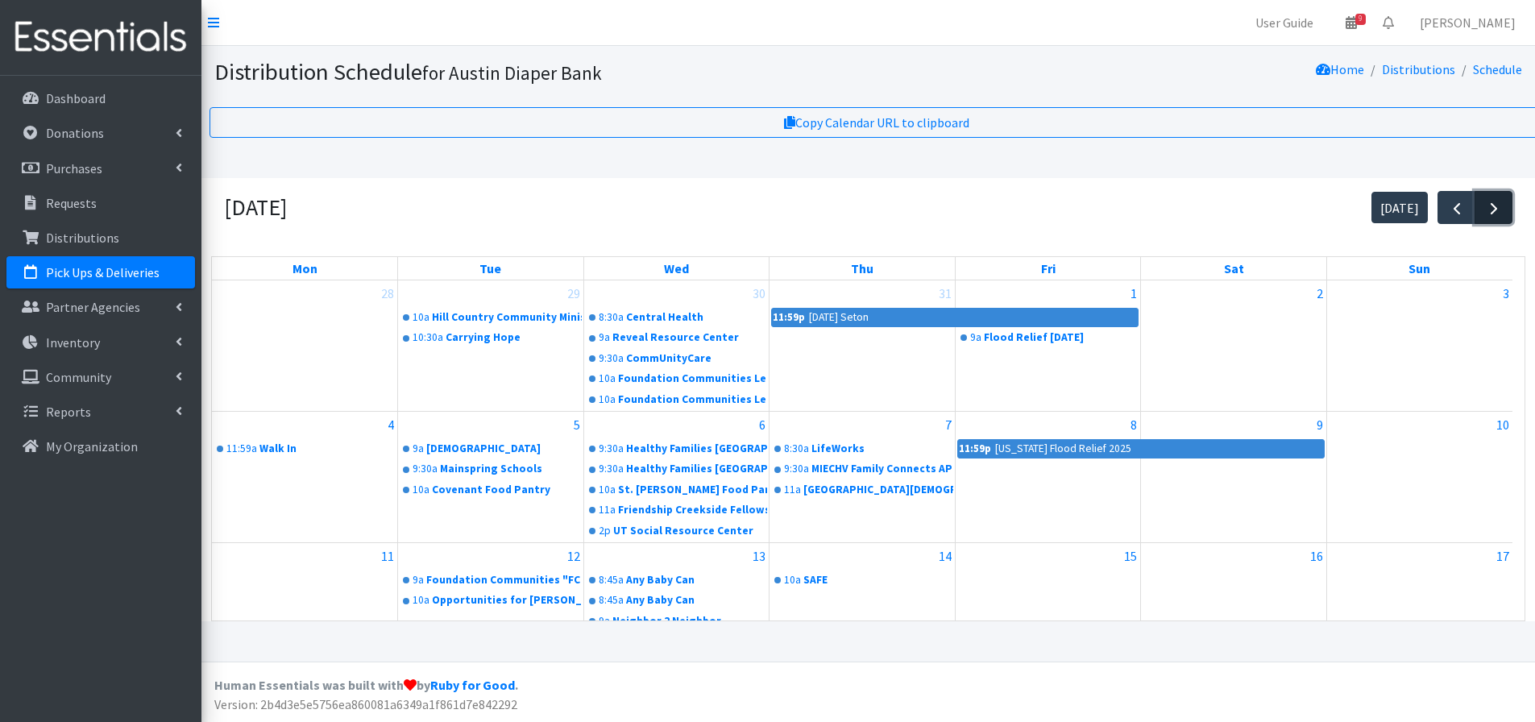
click at [1498, 212] on span "button" at bounding box center [1493, 208] width 19 height 19
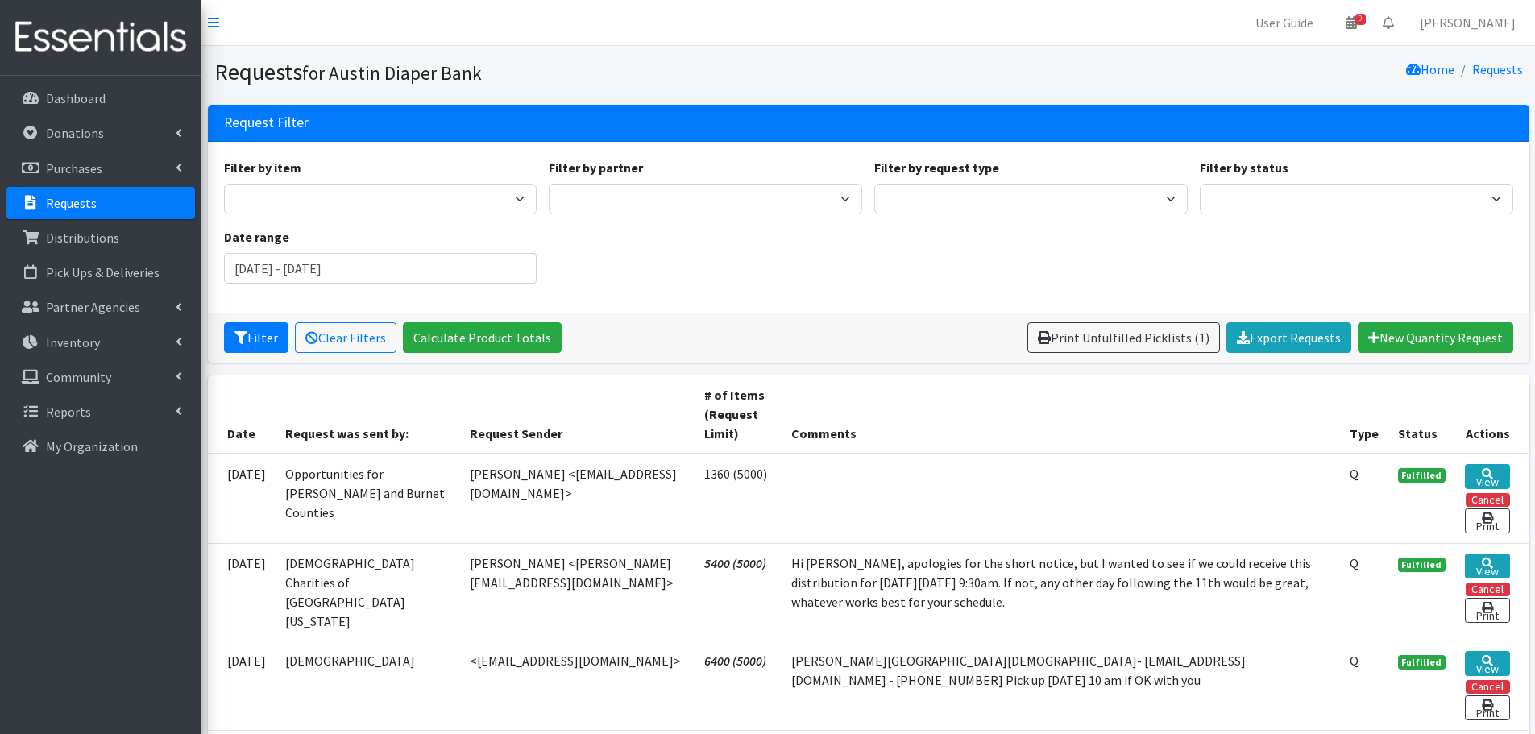
click at [63, 203] on p "Requests" at bounding box center [71, 203] width 51 height 16
click at [73, 197] on p "Requests" at bounding box center [71, 203] width 51 height 16
